Goal: Task Accomplishment & Management: Manage account settings

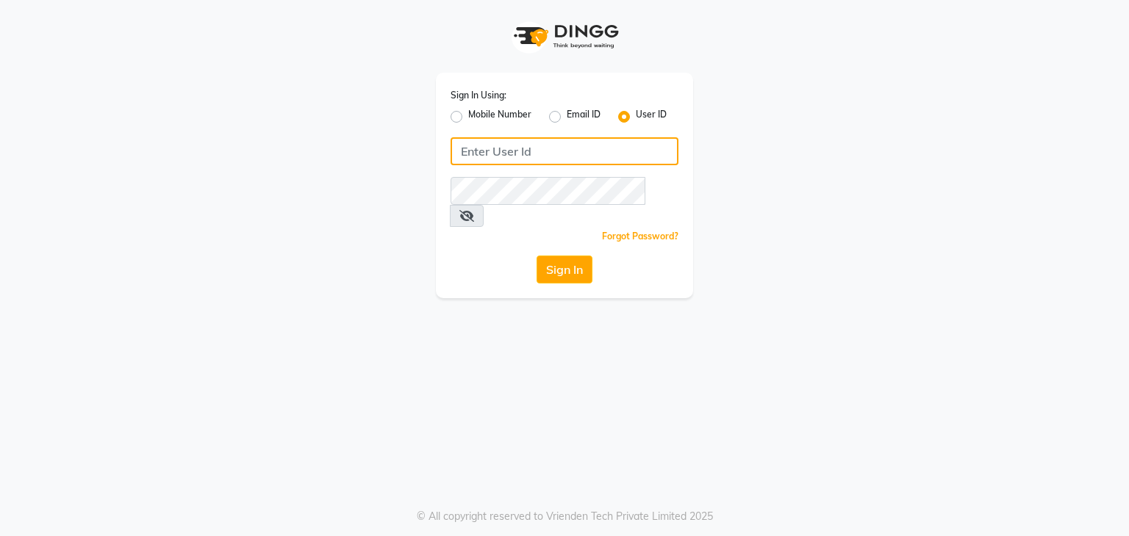
click at [544, 162] on input "Username" at bounding box center [564, 151] width 228 height 28
type input "mksmilagro"
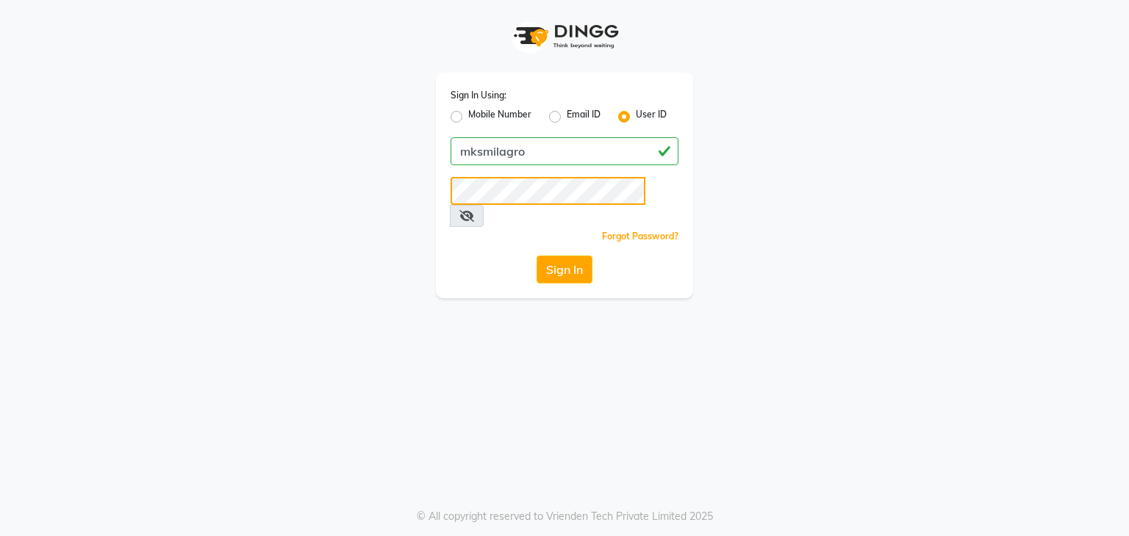
click at [536, 256] on button "Sign In" at bounding box center [564, 270] width 56 height 28
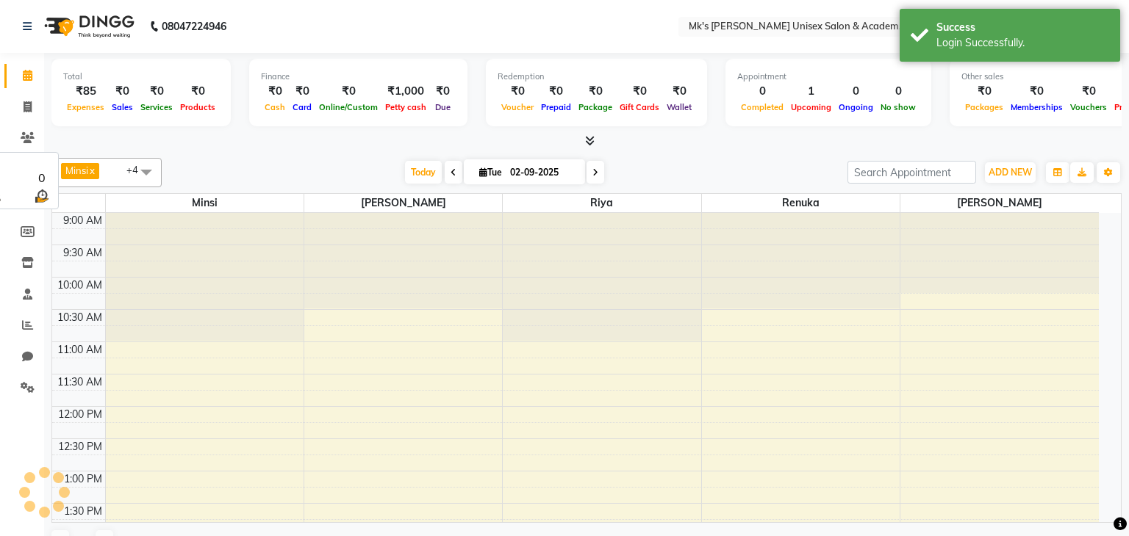
select select "en"
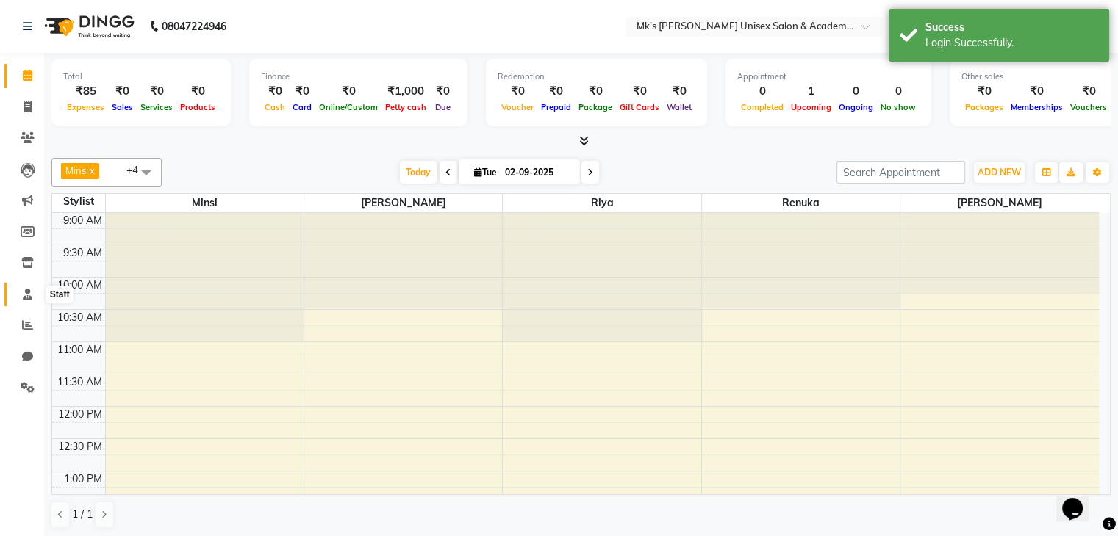
click at [23, 295] on icon at bounding box center [28, 294] width 10 height 11
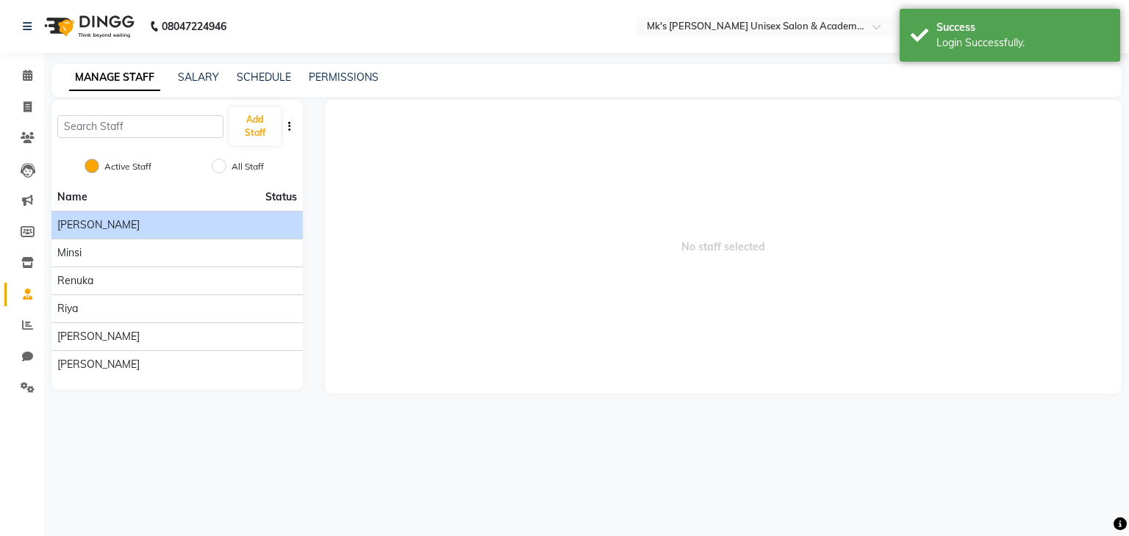
click at [79, 230] on span "[PERSON_NAME]" at bounding box center [98, 225] width 82 height 15
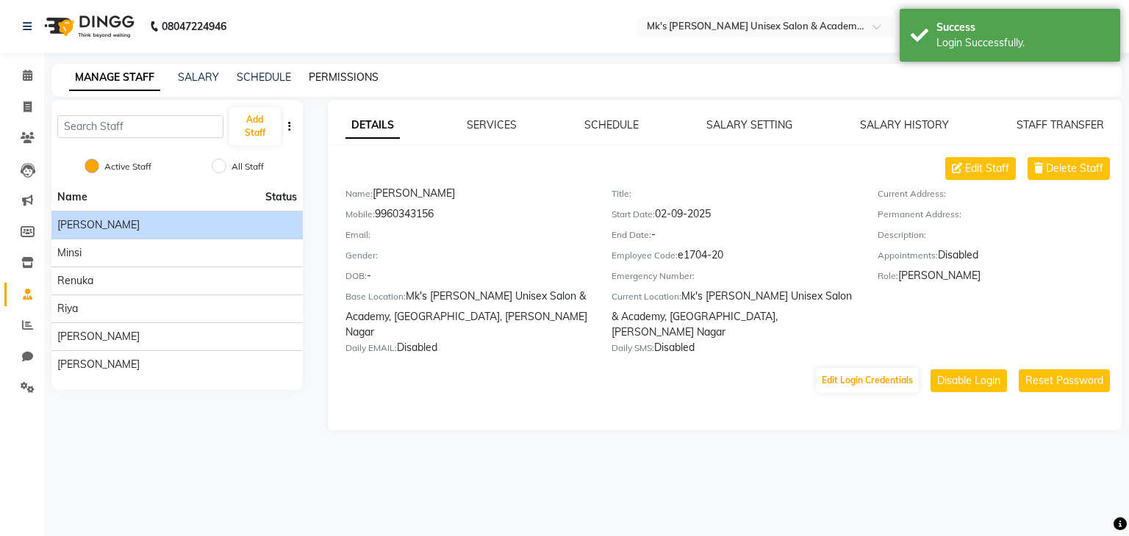
click at [320, 77] on link "PERMISSIONS" at bounding box center [344, 77] width 70 height 13
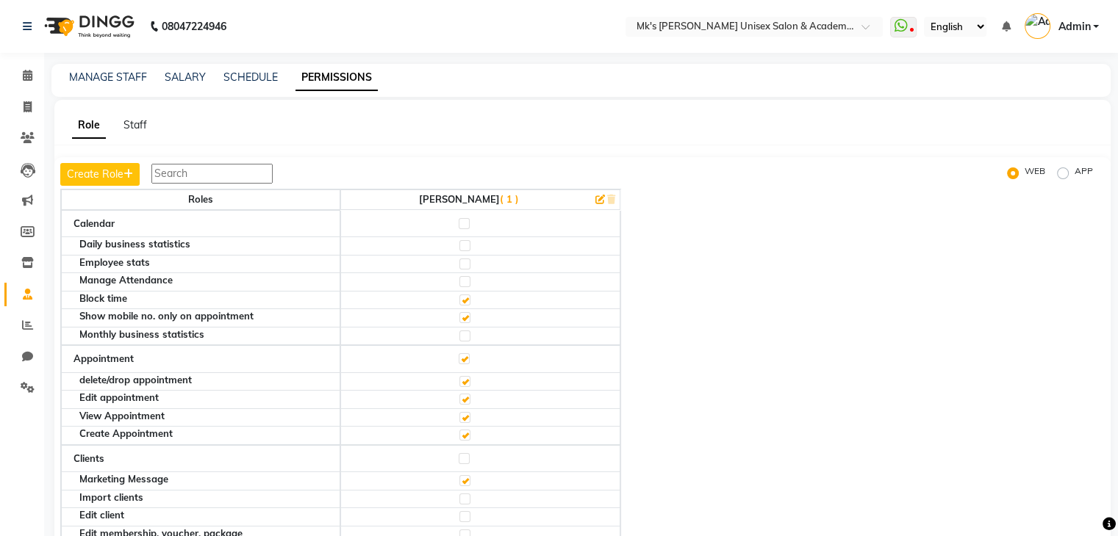
click at [470, 220] on label at bounding box center [464, 223] width 11 height 11
click at [468, 220] on input "checkbox" at bounding box center [464, 224] width 10 height 10
checkbox input "true"
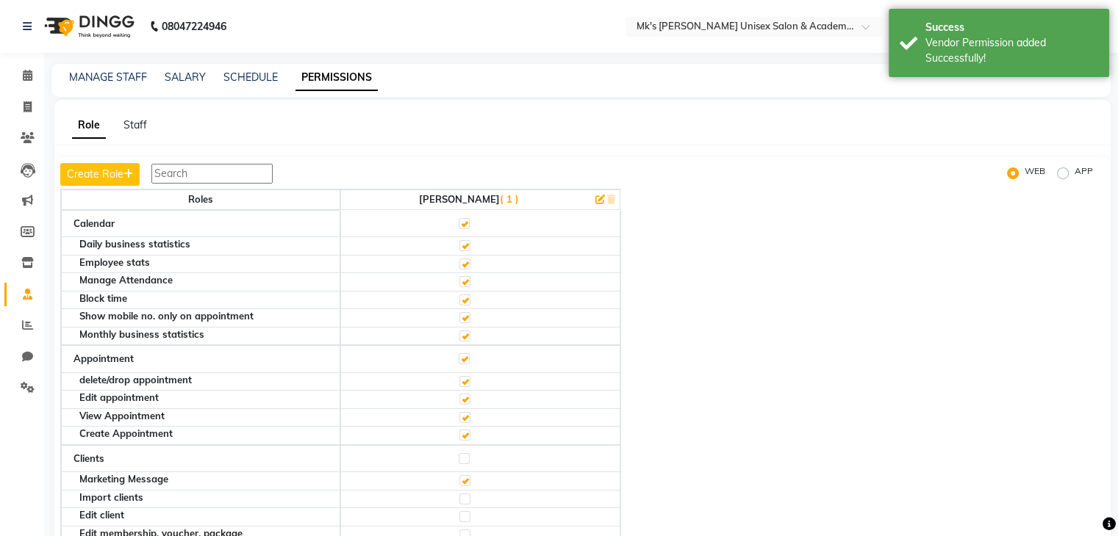
click at [469, 246] on label at bounding box center [464, 245] width 11 height 11
click at [469, 246] on input "checkbox" at bounding box center [464, 246] width 10 height 10
checkbox input "false"
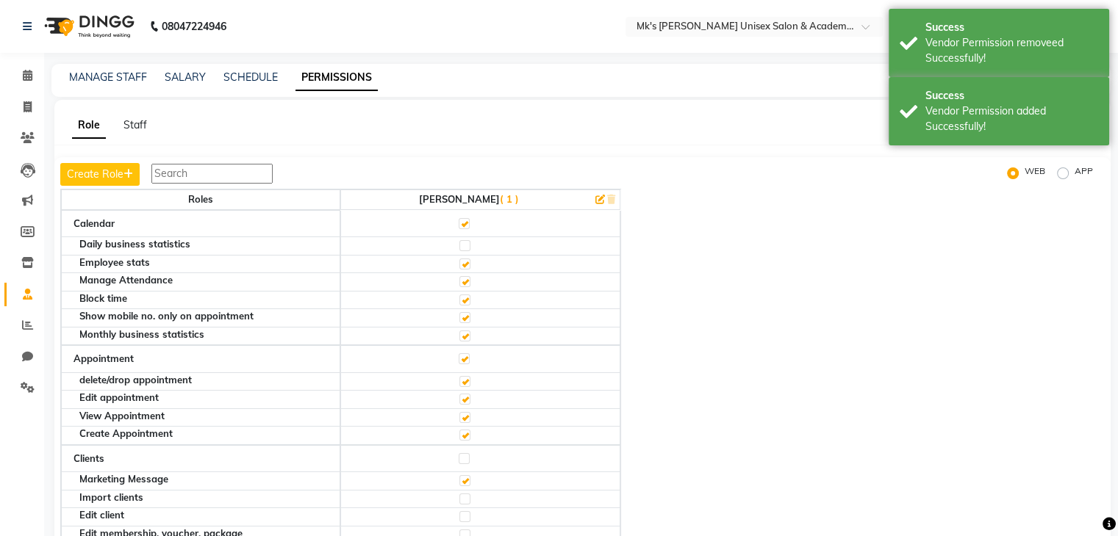
click at [467, 265] on label at bounding box center [464, 264] width 11 height 11
click at [467, 265] on input "checkbox" at bounding box center [464, 264] width 10 height 10
click at [467, 281] on label at bounding box center [464, 281] width 11 height 11
click at [467, 281] on input "checkbox" at bounding box center [464, 282] width 10 height 10
click at [467, 298] on label at bounding box center [464, 300] width 11 height 11
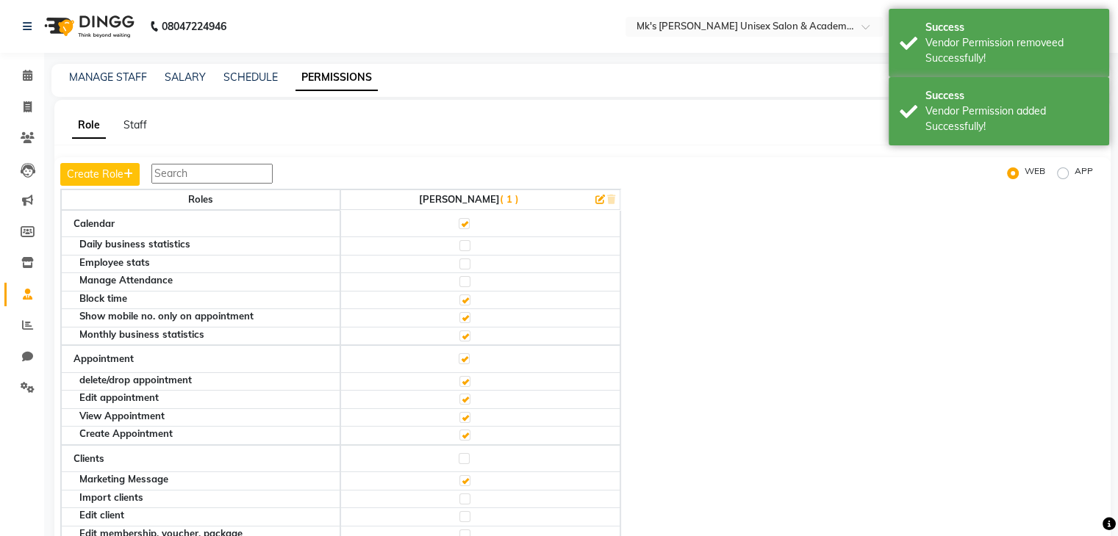
click at [467, 298] on input "checkbox" at bounding box center [464, 300] width 10 height 10
checkbox input "false"
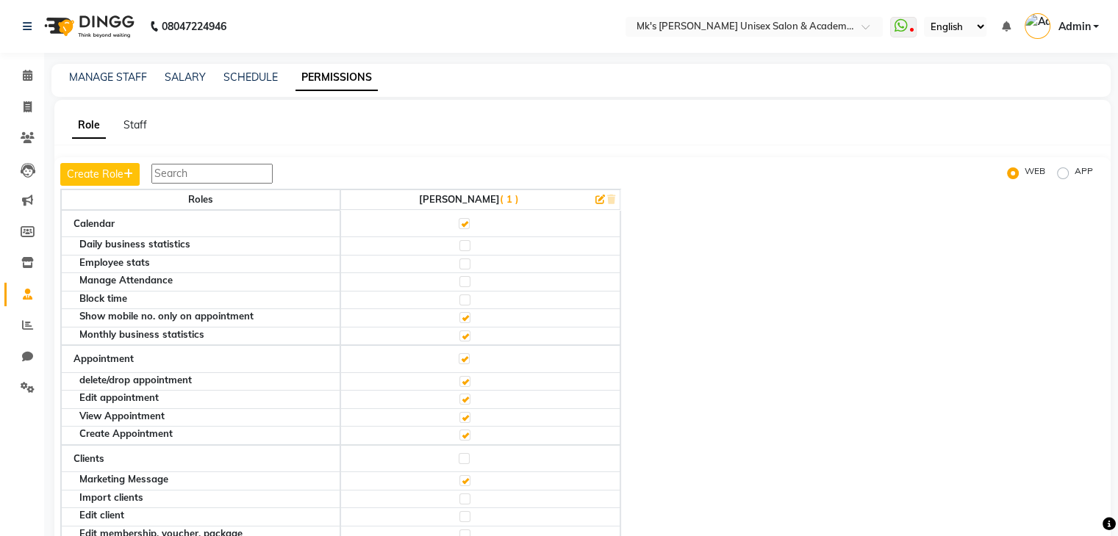
click at [470, 335] on label at bounding box center [464, 336] width 11 height 11
click at [469, 335] on input "checkbox" at bounding box center [464, 336] width 10 height 10
click at [35, 68] on span at bounding box center [28, 76] width 26 height 17
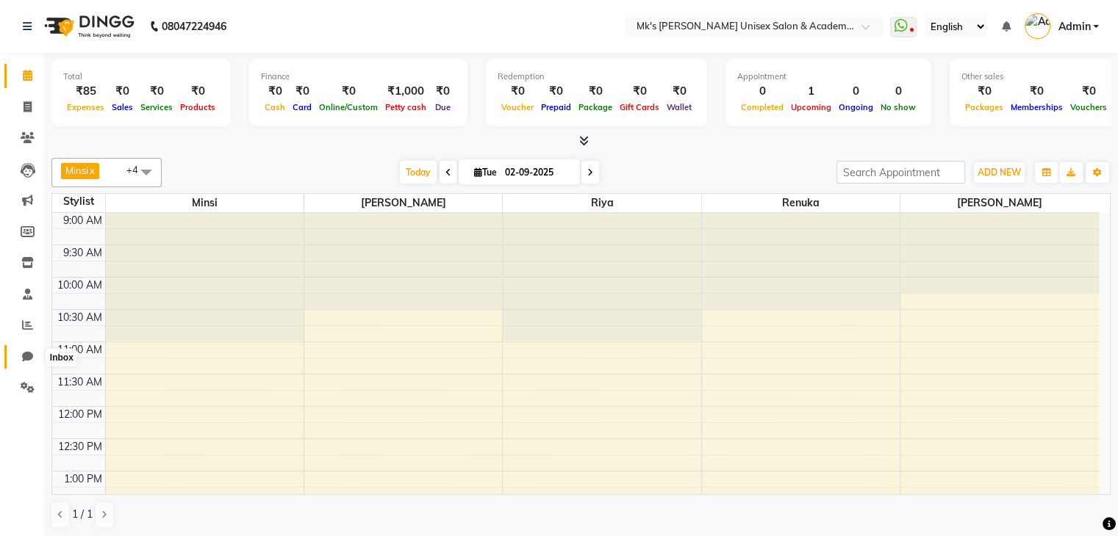
click at [29, 359] on icon at bounding box center [27, 356] width 11 height 11
select select "100"
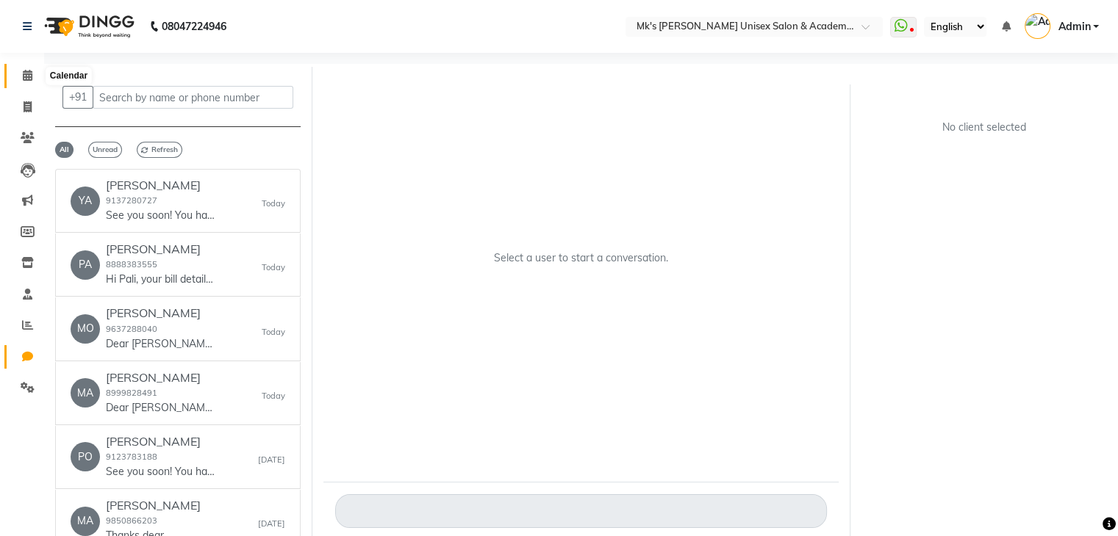
click at [23, 80] on icon at bounding box center [28, 75] width 10 height 11
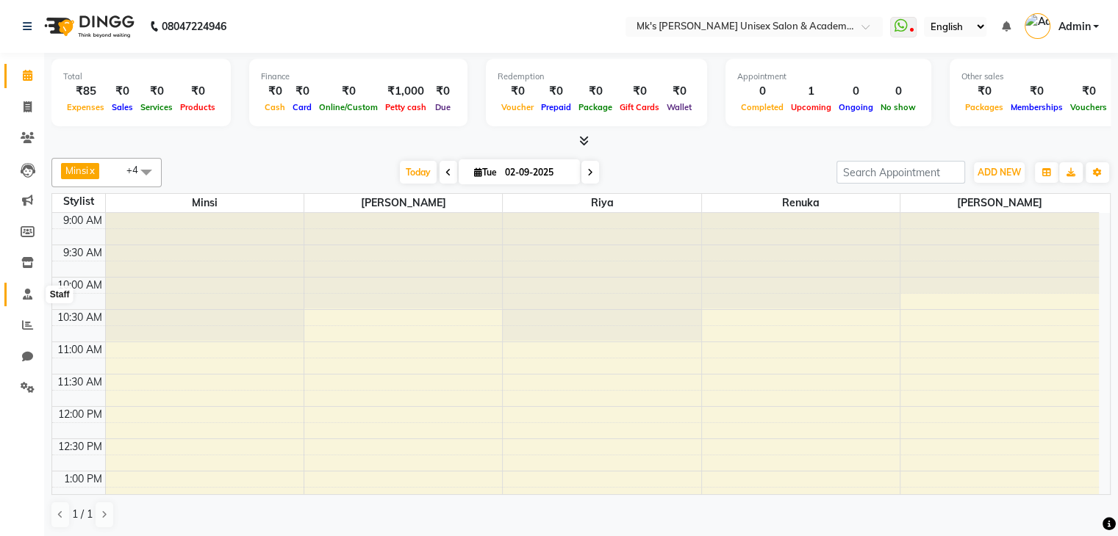
click at [29, 294] on icon at bounding box center [28, 294] width 10 height 11
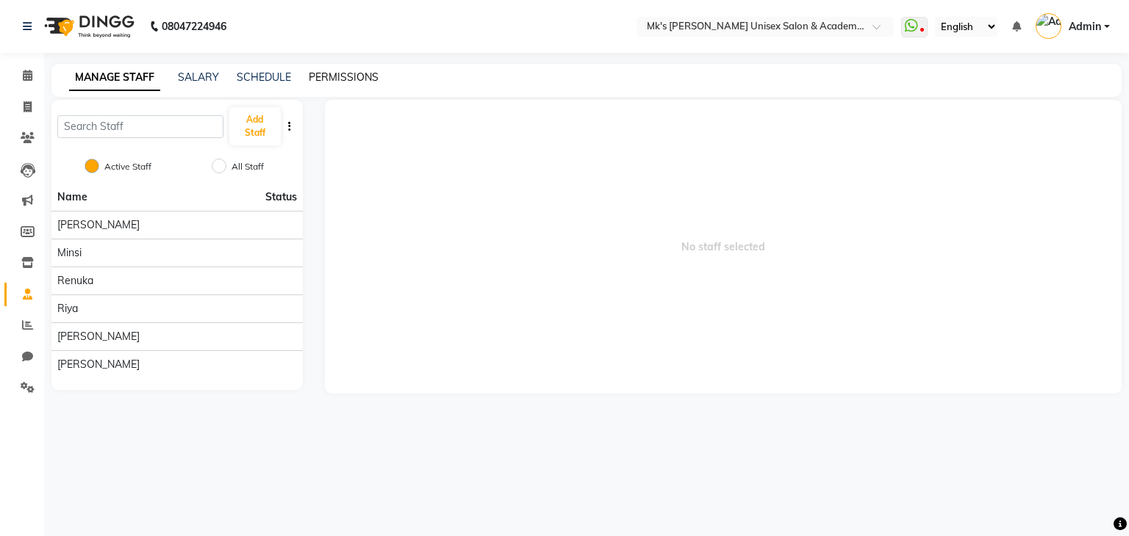
click at [326, 79] on link "PERMISSIONS" at bounding box center [344, 77] width 70 height 13
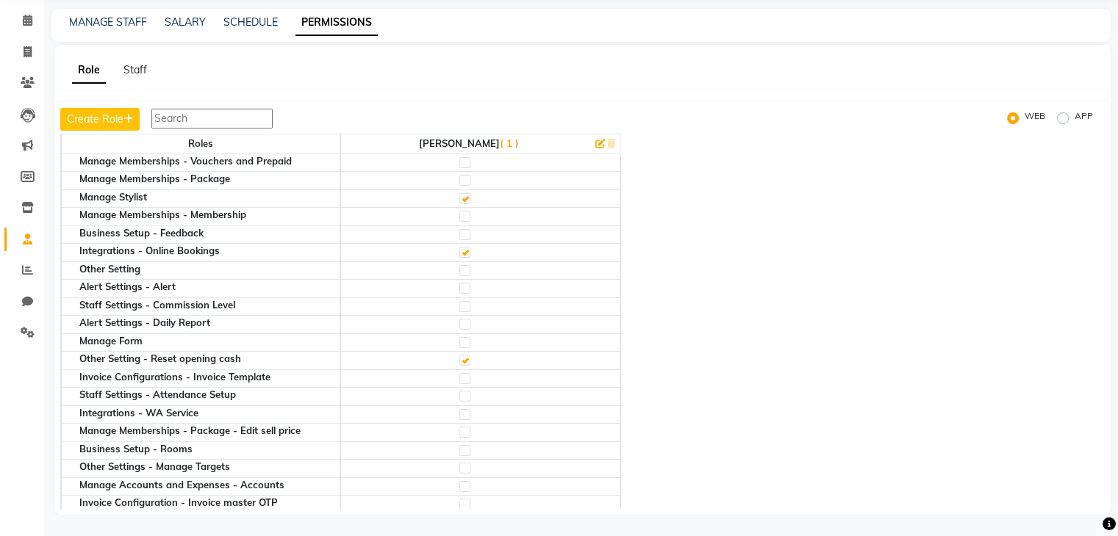
scroll to position [2272, 0]
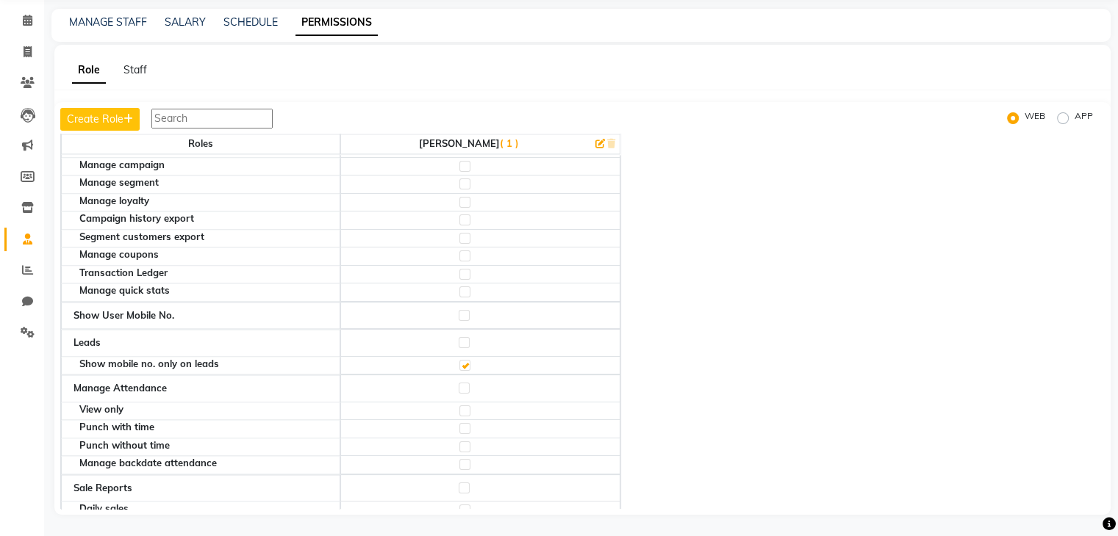
click at [466, 337] on label at bounding box center [464, 342] width 11 height 11
click at [466, 338] on input "checkbox" at bounding box center [464, 343] width 10 height 10
checkbox input "true"
